Goal: Entertainment & Leisure: Consume media (video, audio)

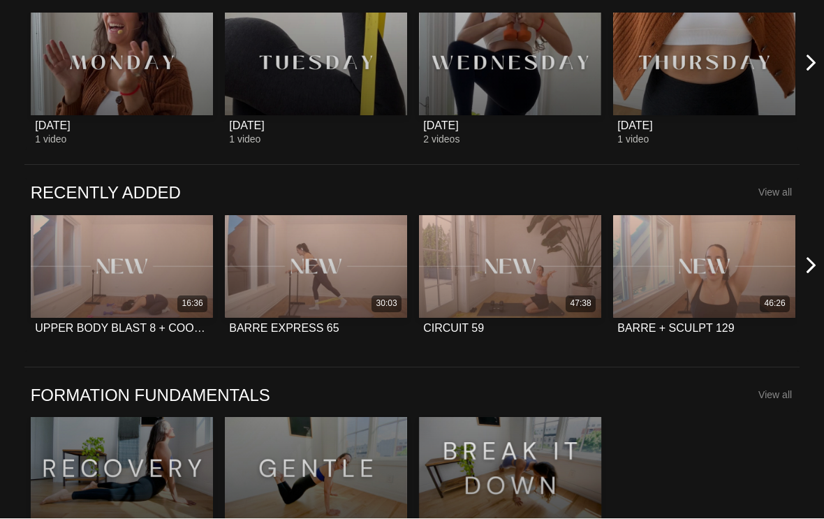
scroll to position [593, 0]
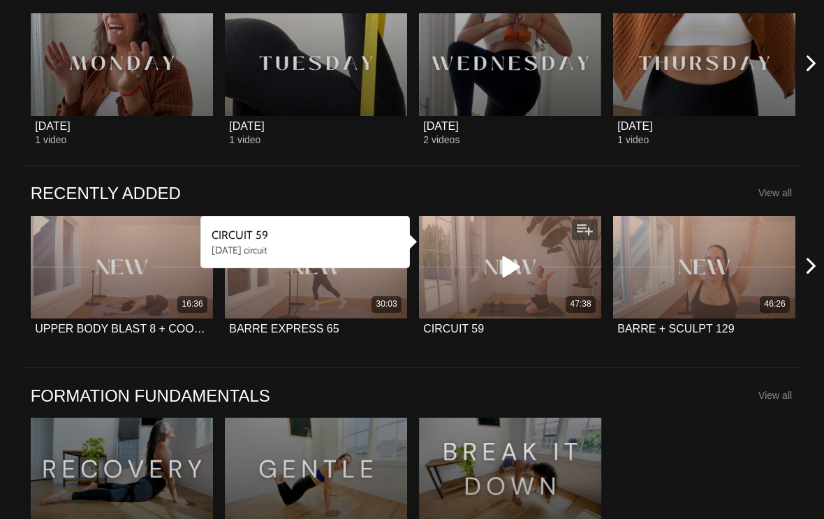
click at [502, 272] on icon at bounding box center [510, 267] width 42 height 24
